Goal: Navigation & Orientation: Find specific page/section

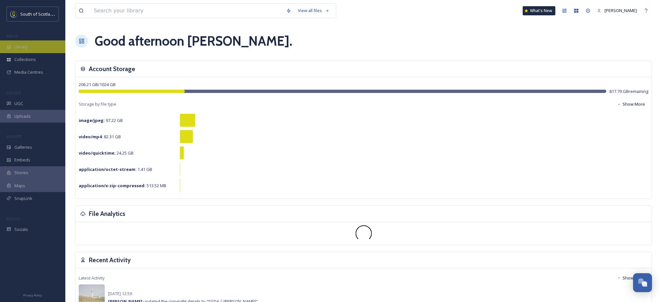
click at [24, 47] on span "Library" at bounding box center [20, 47] width 13 height 6
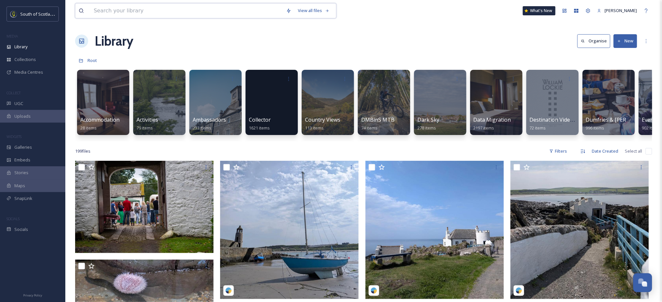
click at [123, 15] on input at bounding box center [186, 11] width 192 height 14
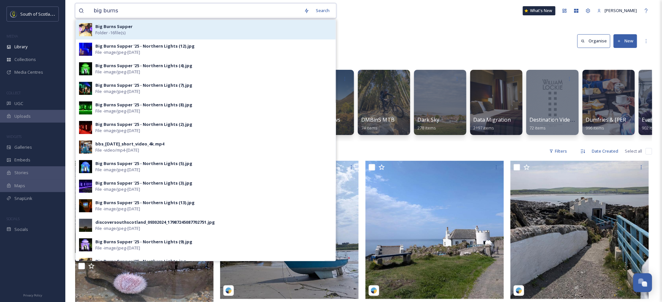
type input "big burns"
click at [134, 28] on div "Big Burns Supper Folder - 16 file(s)" at bounding box center [213, 30] width 237 height 12
